Goal: Task Accomplishment & Management: Manage account settings

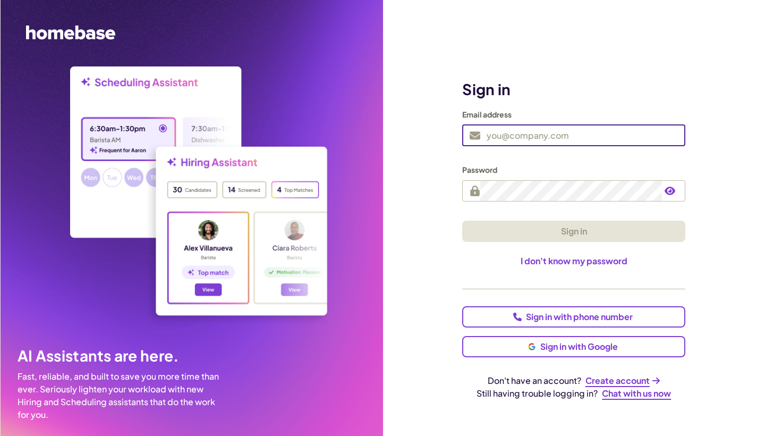
type input "[EMAIL_ADDRESS][DOMAIN_NAME]"
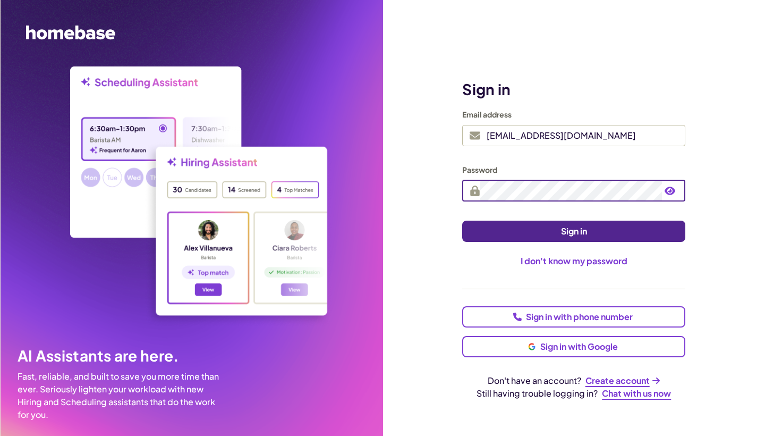
click at [552, 232] on button "Sign in" at bounding box center [573, 231] width 223 height 21
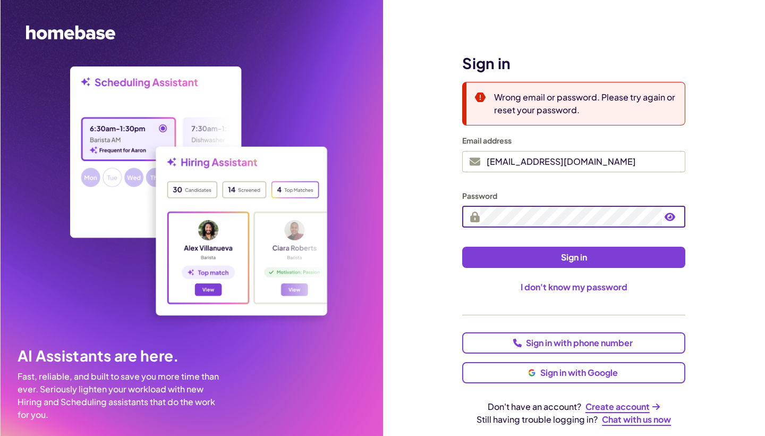
click at [668, 220] on icon "button" at bounding box center [670, 217] width 11 height 9
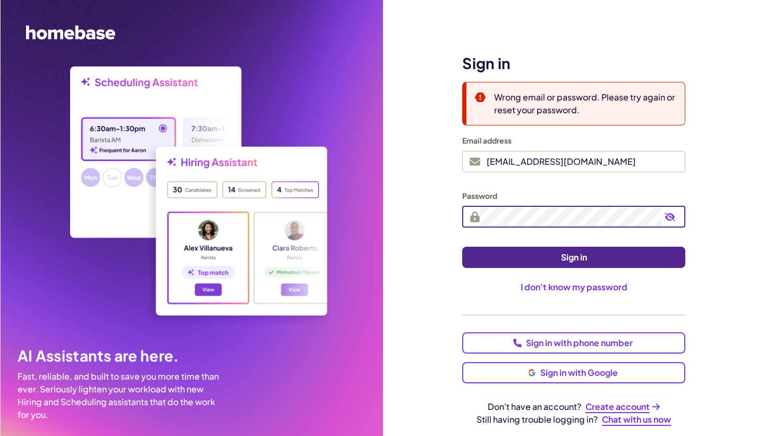
click at [578, 253] on span "Sign in" at bounding box center [574, 257] width 26 height 11
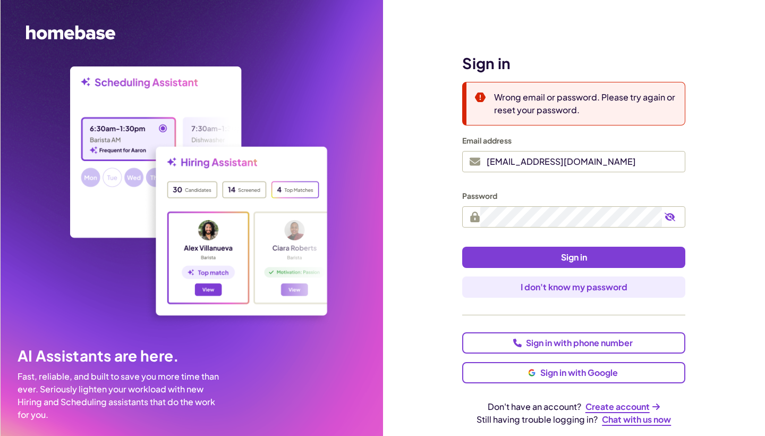
click at [579, 286] on span "I don't know my password" at bounding box center [574, 287] width 107 height 11
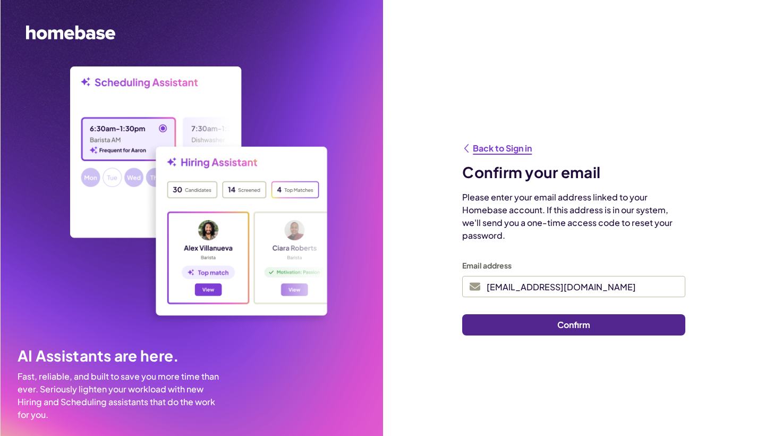
click at [584, 324] on span "Confirm" at bounding box center [573, 324] width 33 height 11
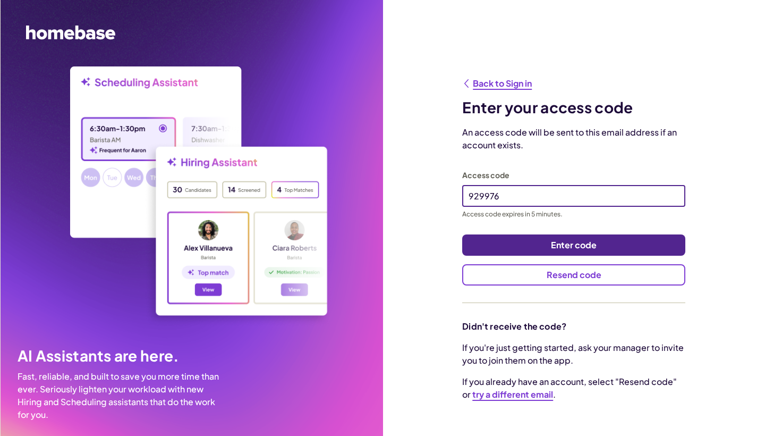
type input "929976"
click at [583, 246] on span "Enter code" at bounding box center [574, 245] width 46 height 11
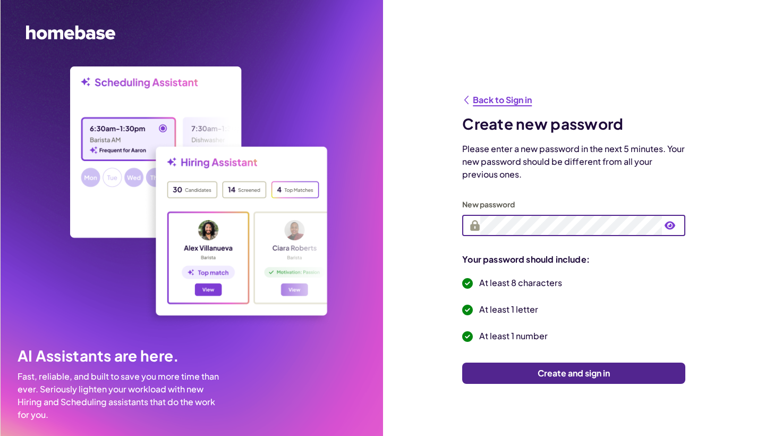
click at [572, 373] on span "Create and sign in" at bounding box center [574, 373] width 72 height 11
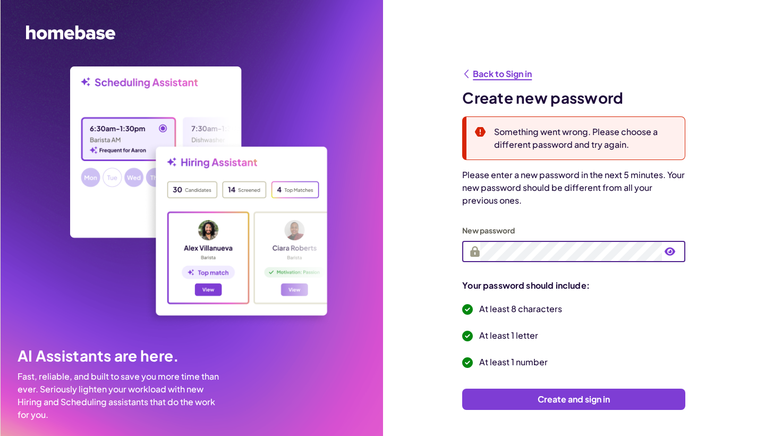
click at [673, 250] on icon "button" at bounding box center [670, 251] width 11 height 9
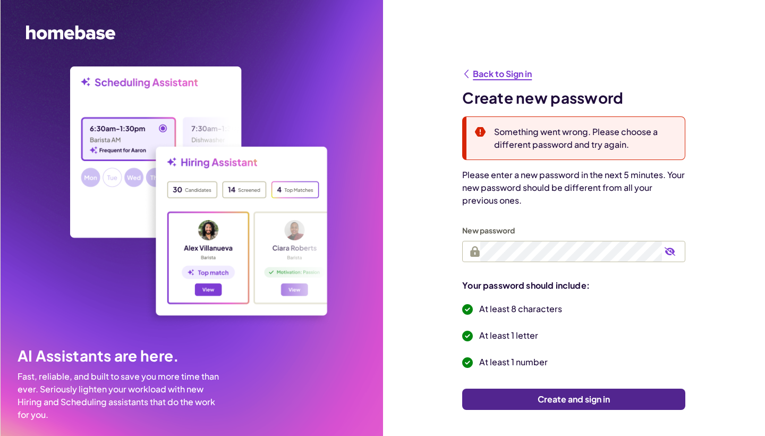
click at [584, 402] on span "Create and sign in" at bounding box center [574, 399] width 72 height 11
